Goal: Navigation & Orientation: Understand site structure

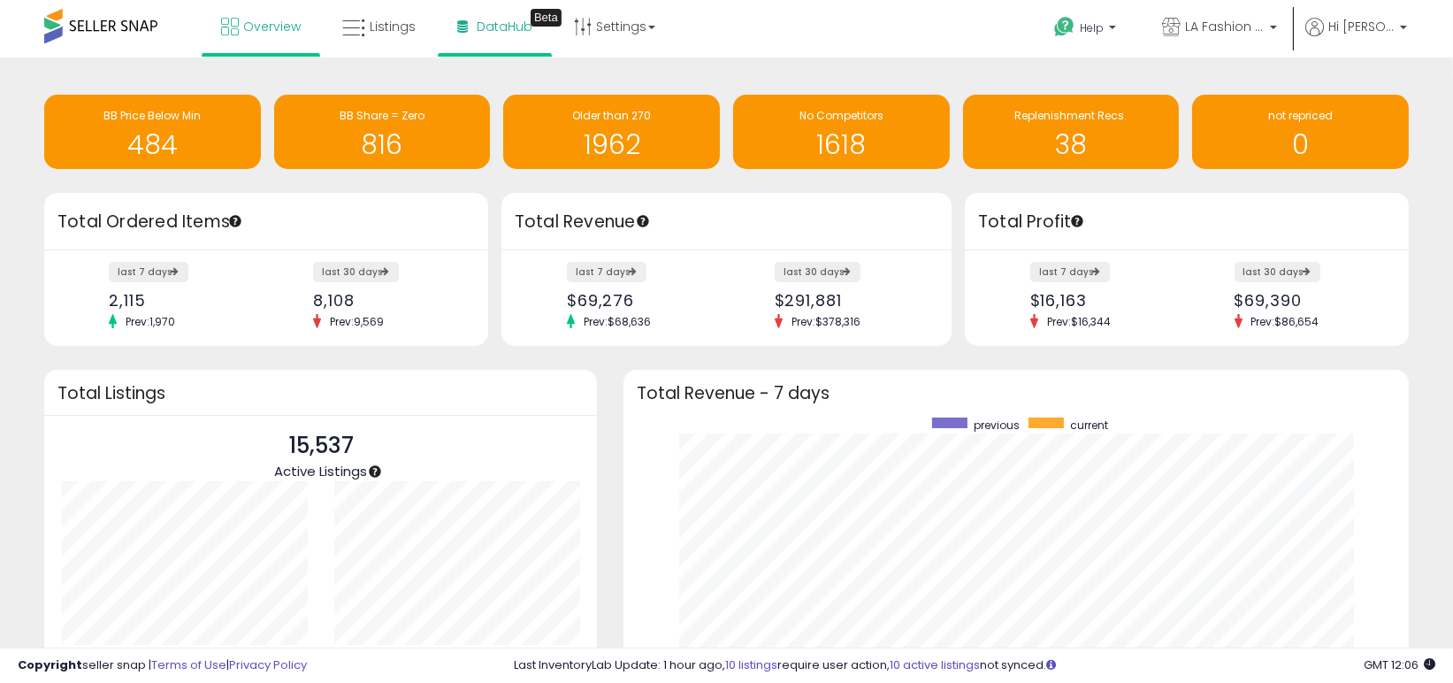
scroll to position [245, 750]
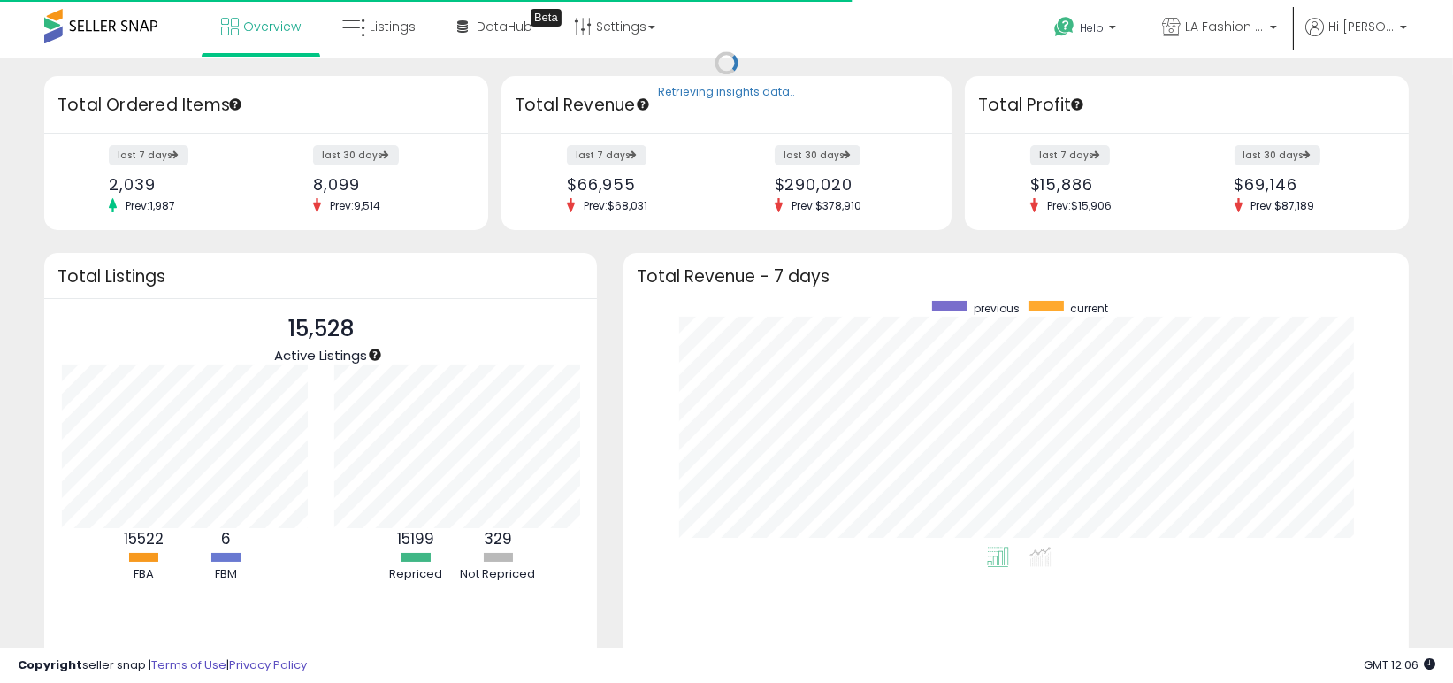
scroll to position [176, 271]
